Goal: Task Accomplishment & Management: Use online tool/utility

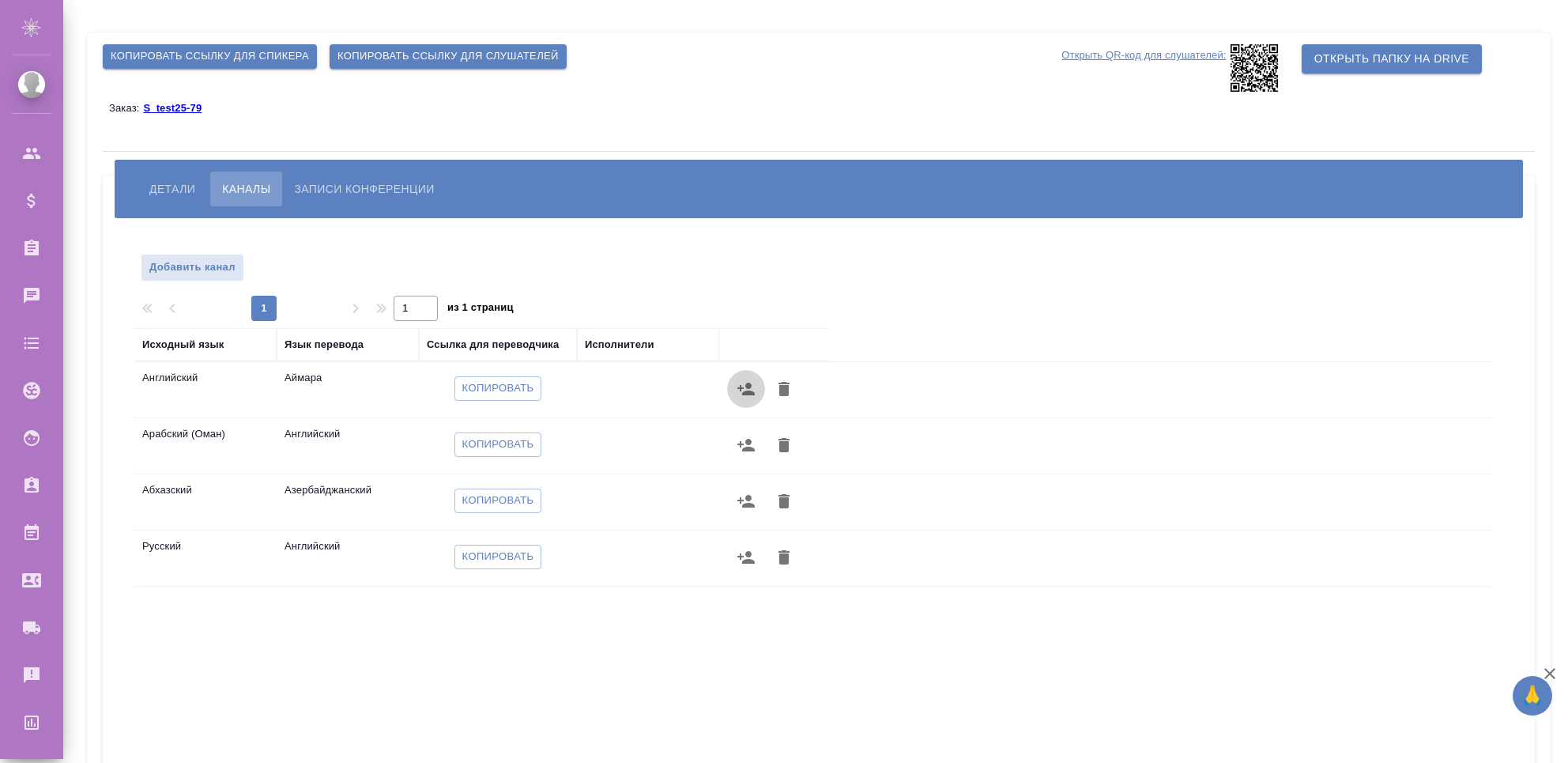
click at [745, 399] on button "button" at bounding box center [746, 389] width 38 height 38
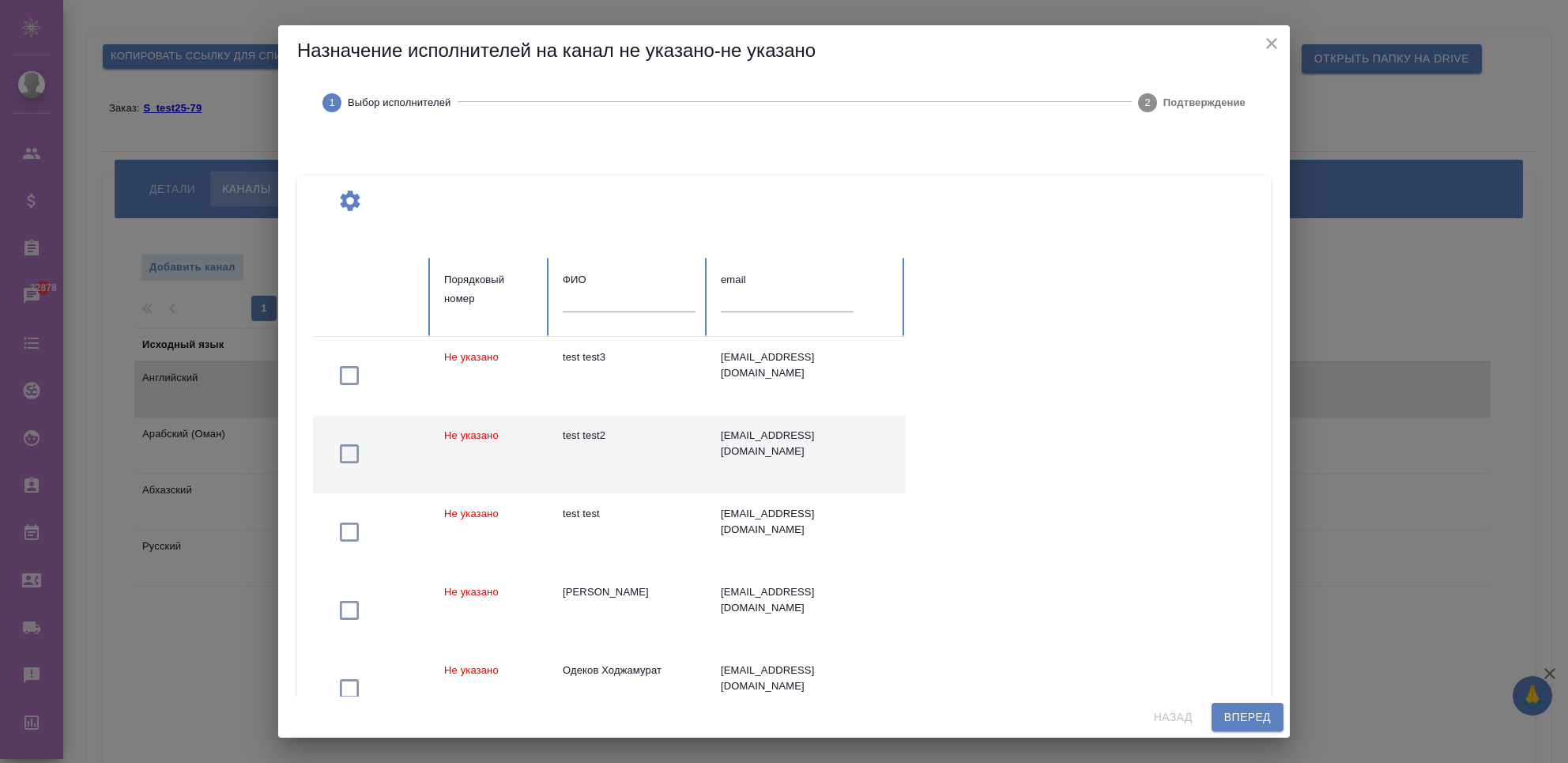
click at [624, 460] on td "test test2" at bounding box center [628, 454] width 158 height 78
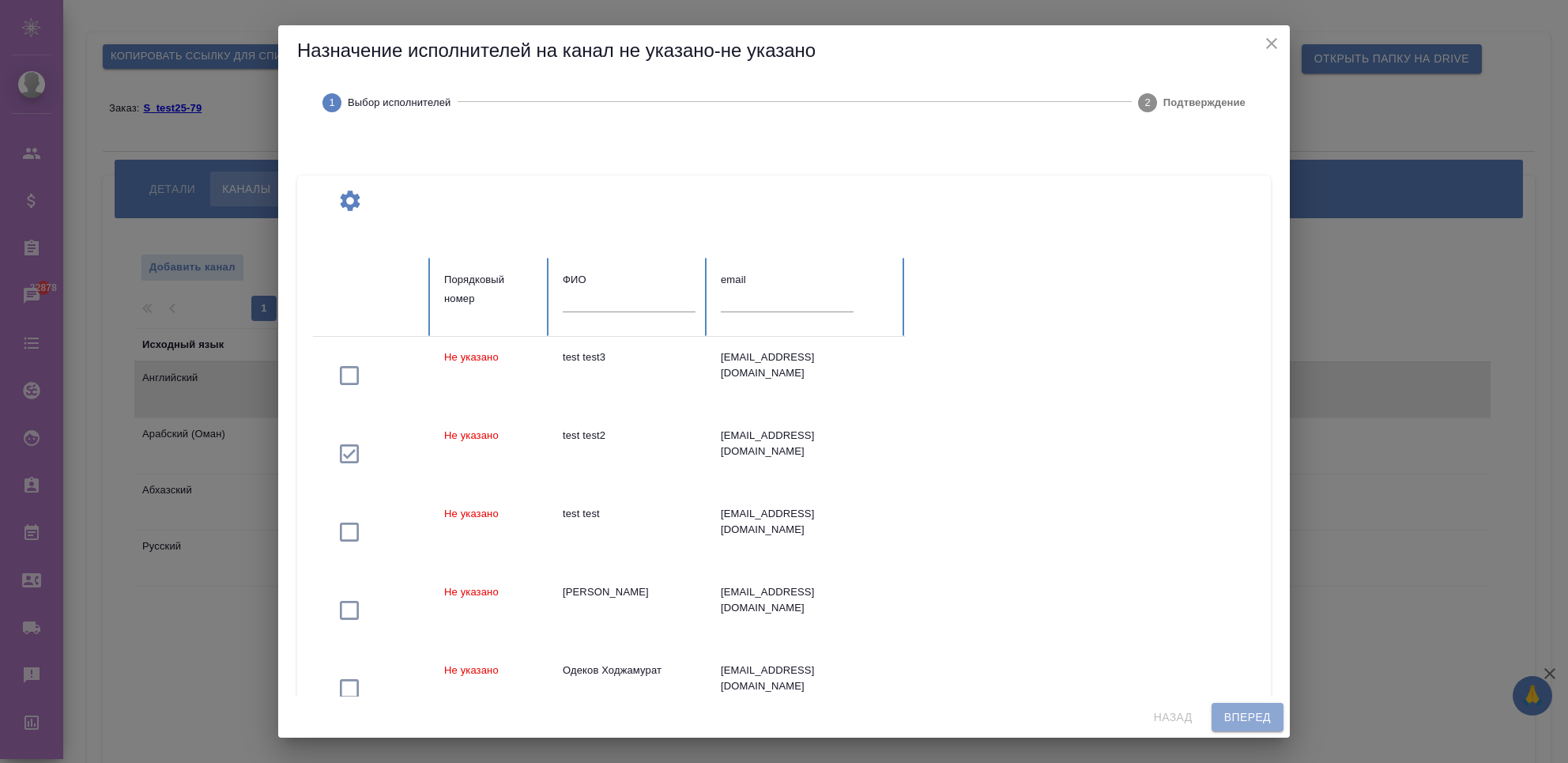
click at [1232, 723] on span "Вперед" at bounding box center [1247, 718] width 46 height 20
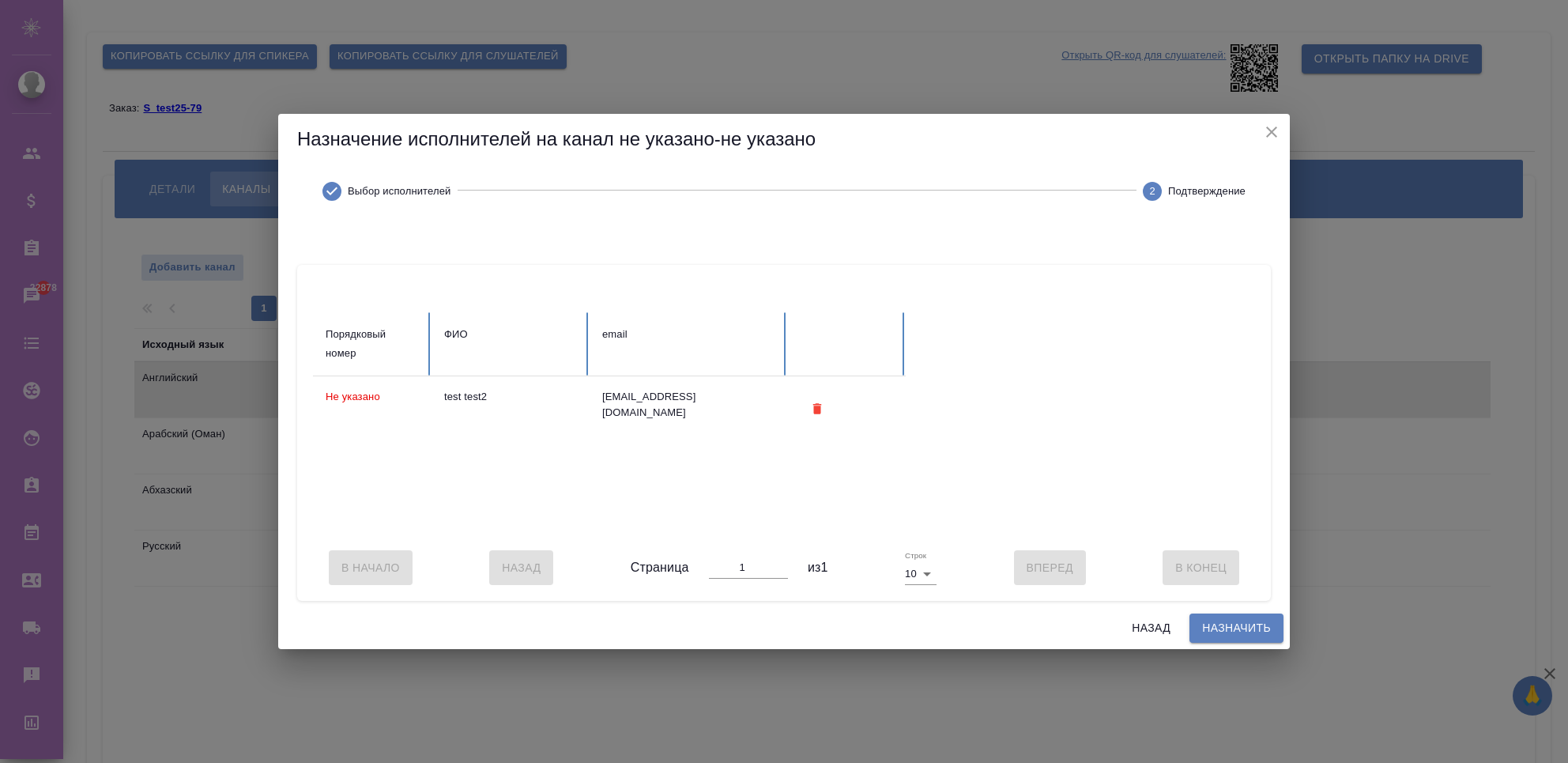
click at [1225, 638] on span "Назначить" at bounding box center [1236, 628] width 69 height 20
